Goal: Download file/media

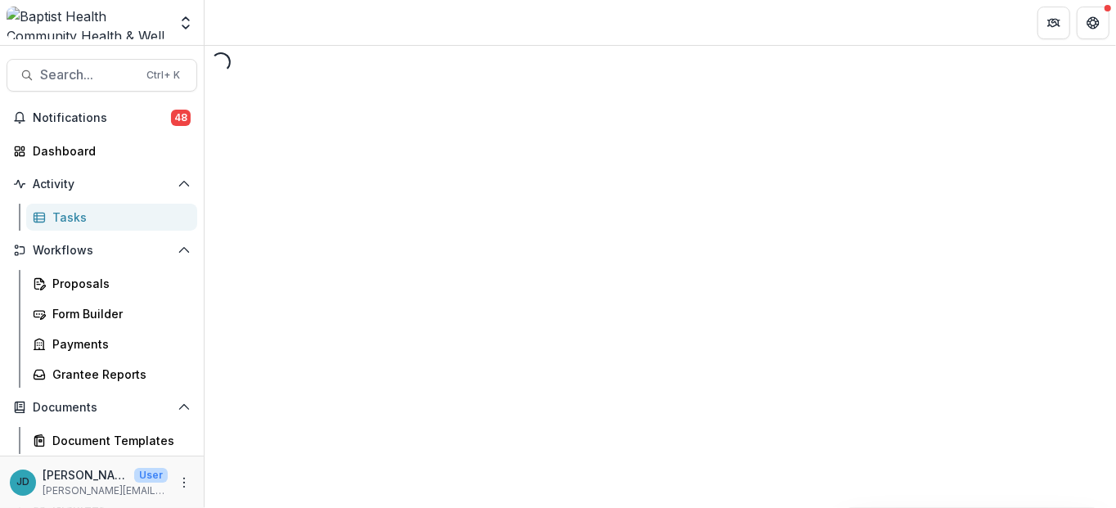
select select "********"
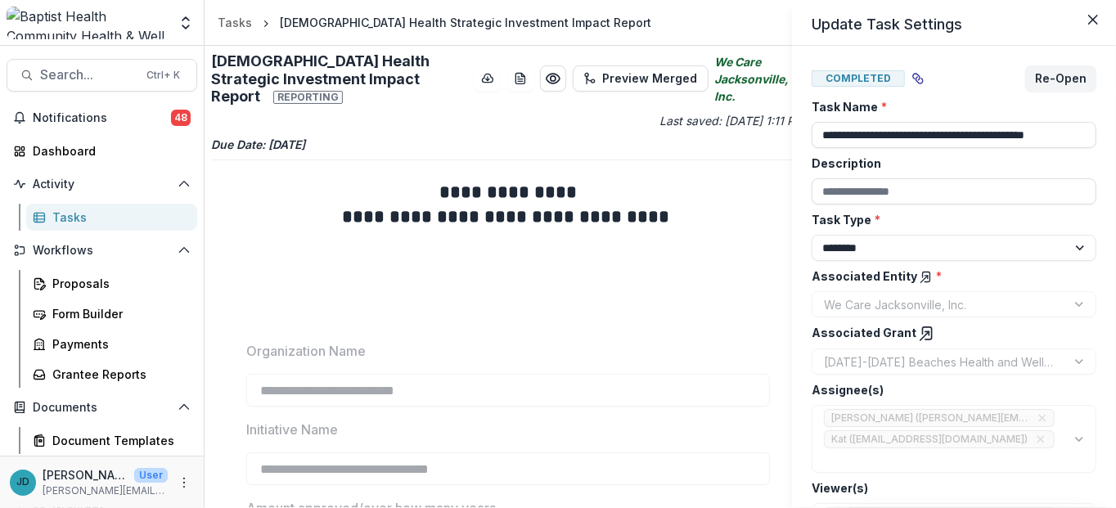
scroll to position [131, 0]
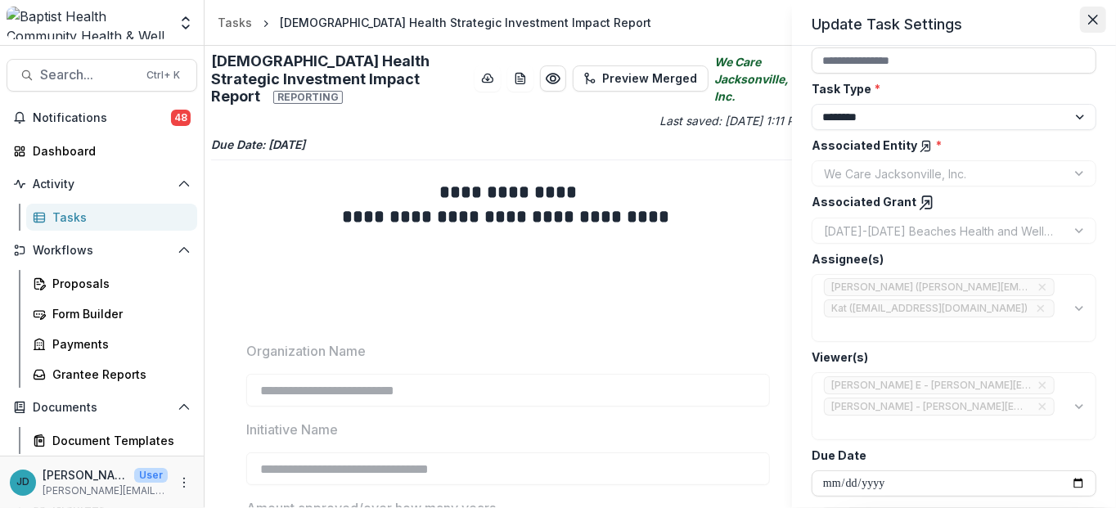
click at [1096, 22] on icon "Close" at bounding box center [1093, 20] width 10 height 10
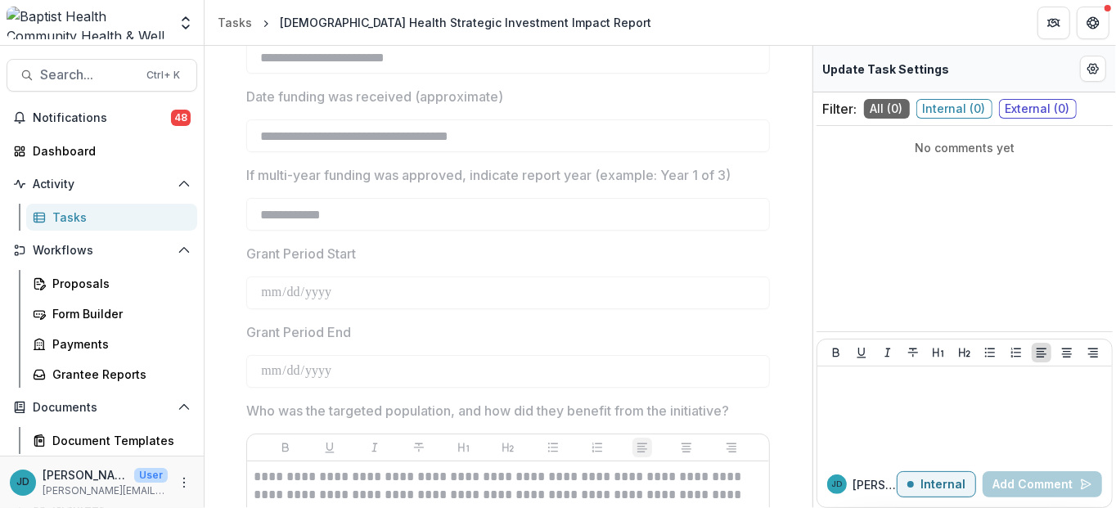
scroll to position [491, 0]
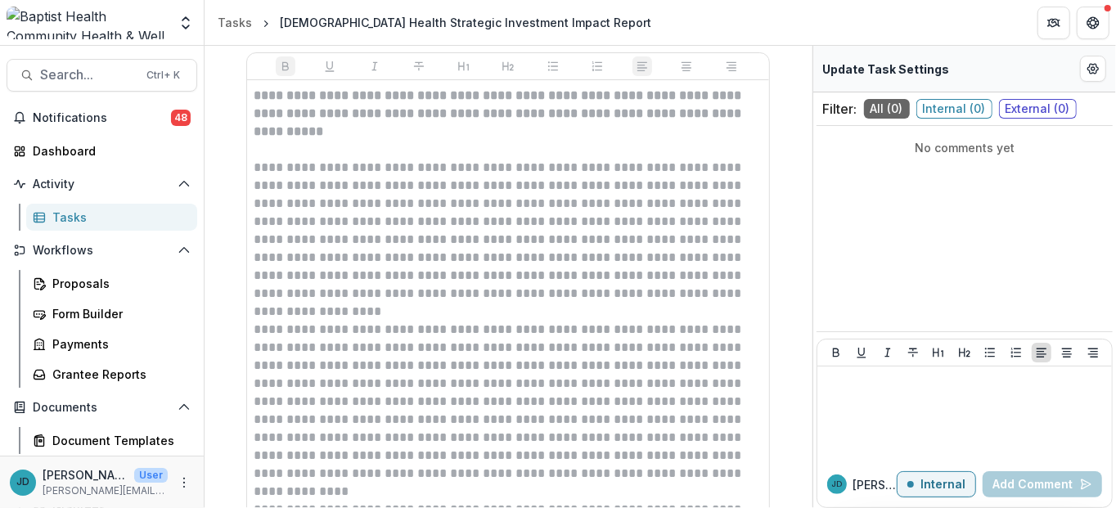
scroll to position [982, 0]
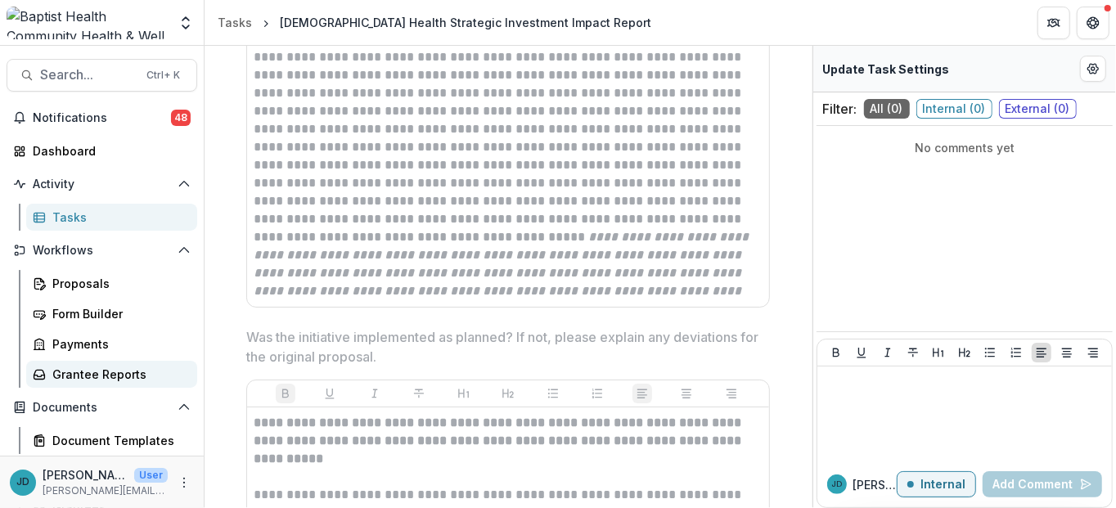
click at [79, 376] on div "Grantee Reports" at bounding box center [118, 374] width 132 height 17
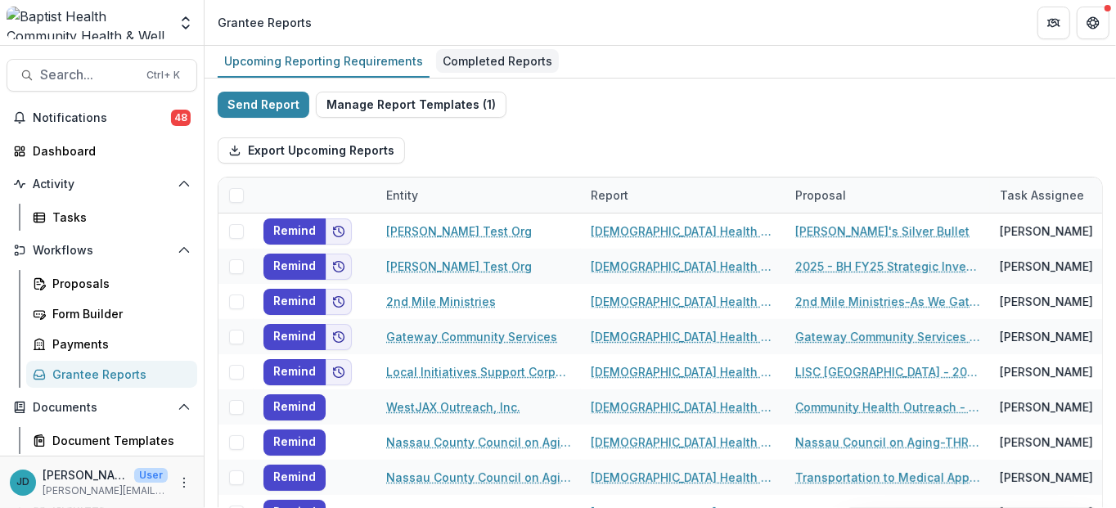
click at [484, 56] on div "Completed Reports" at bounding box center [497, 61] width 123 height 24
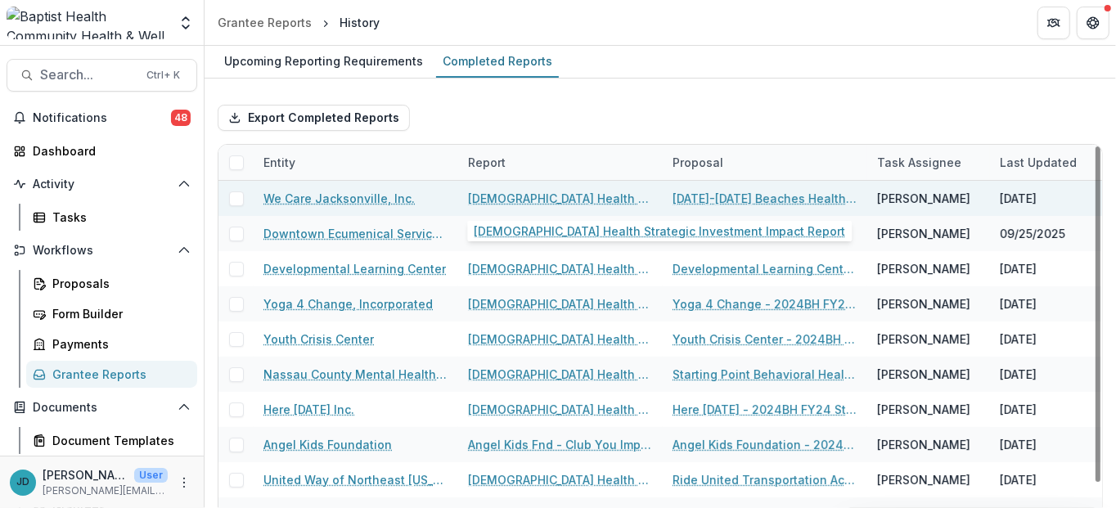
click at [553, 199] on link "[DEMOGRAPHIC_DATA] Health Strategic Investment Impact Report" at bounding box center [560, 198] width 185 height 17
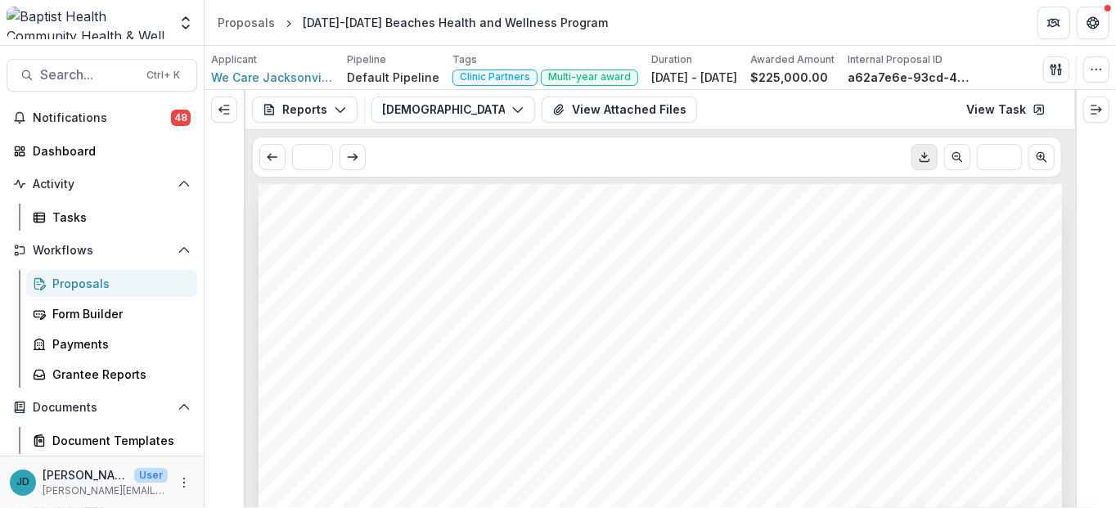
click at [926, 160] on icon "Download PDF" at bounding box center [924, 157] width 13 height 13
